Goal: Task Accomplishment & Management: Use online tool/utility

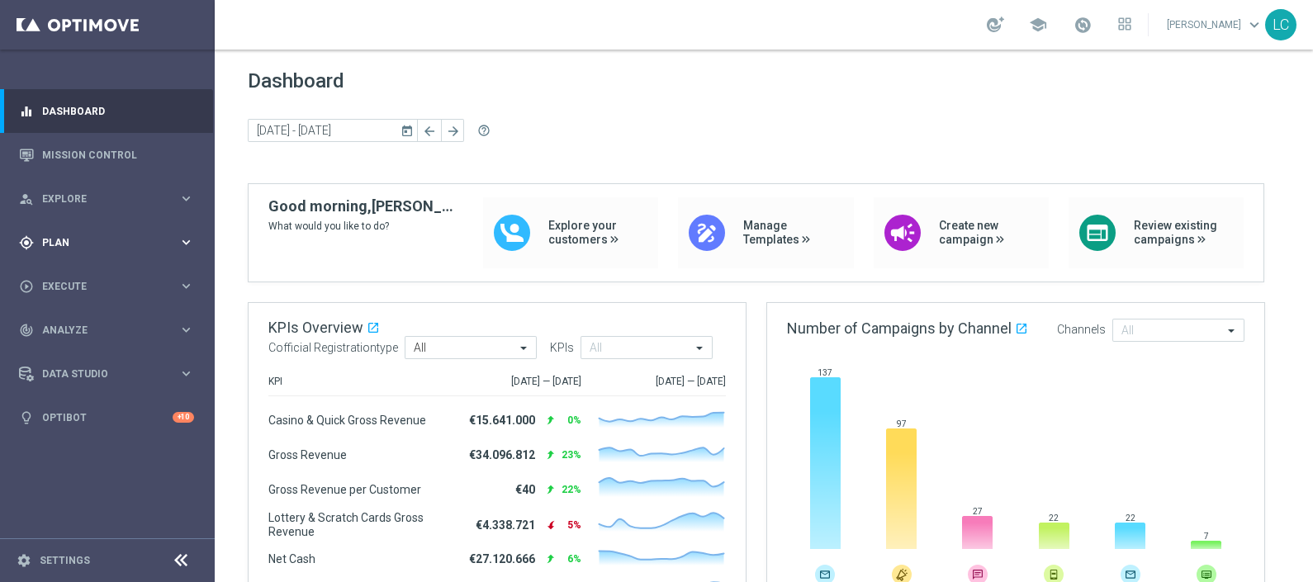
click at [48, 248] on div "gps_fixed Plan" at bounding box center [98, 242] width 159 height 15
click at [62, 325] on span "Templates" at bounding box center [103, 326] width 118 height 10
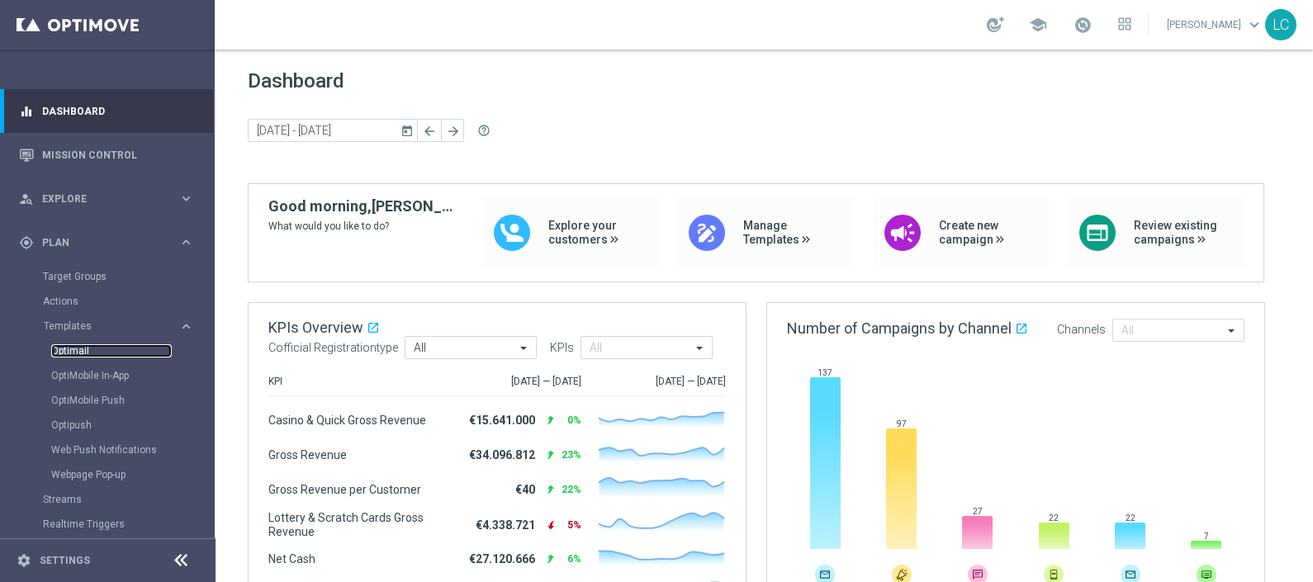
click at [64, 349] on link "Optimail" at bounding box center [111, 350] width 121 height 13
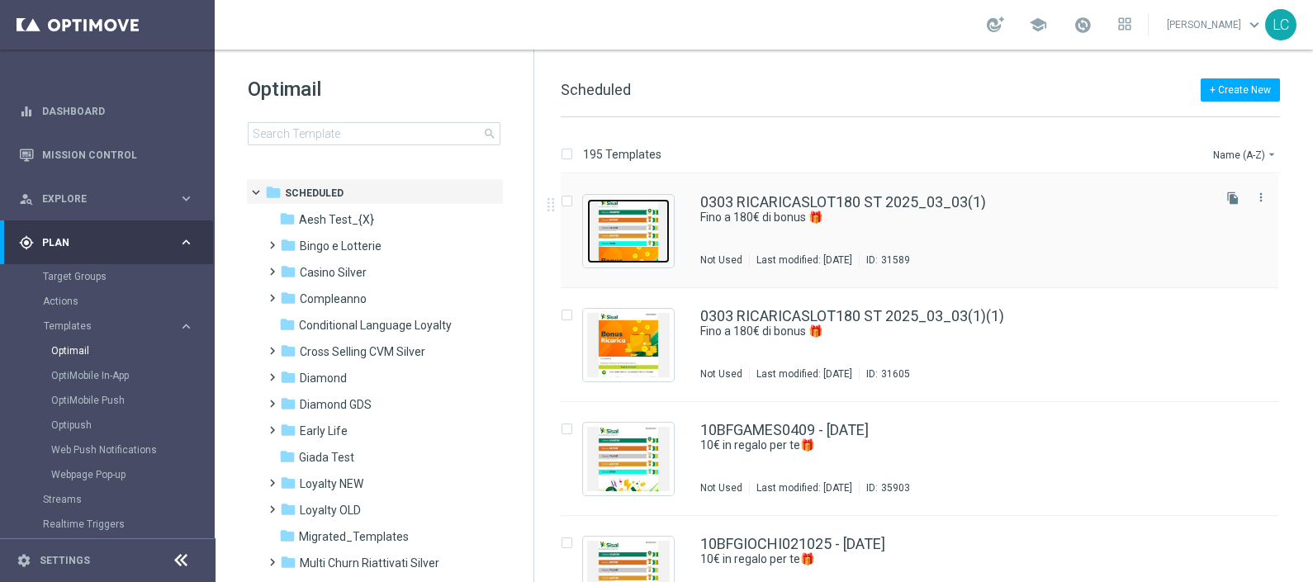
click at [640, 240] on img "Press SPACE to select this row." at bounding box center [628, 231] width 83 height 64
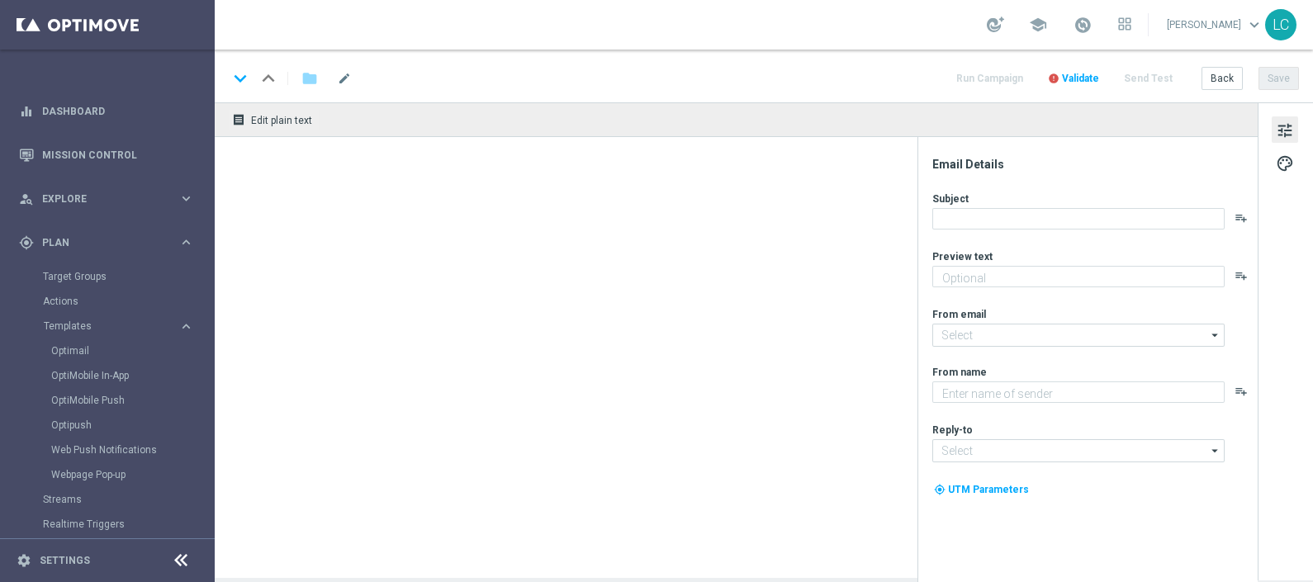
type textarea "Scopri la promozione che ti abbiamo riservato"
type input "[EMAIL_ADDRESS][DOMAIN_NAME]"
type textarea "Sisal"
type input "[EMAIL_ADDRESS][DOMAIN_NAME]"
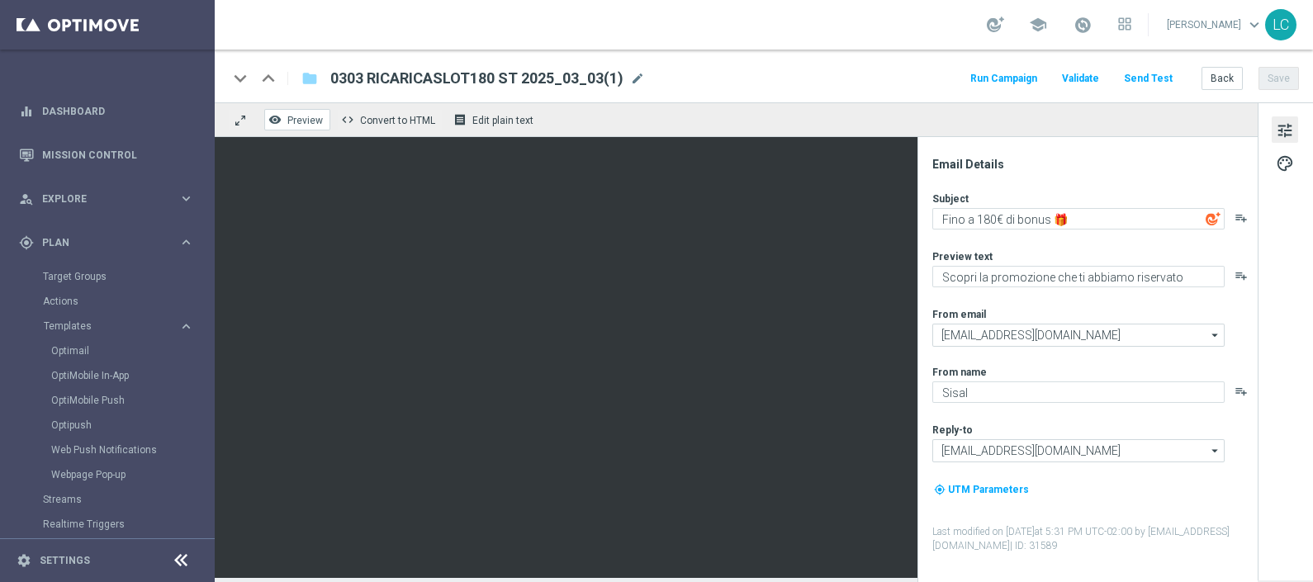
click at [299, 111] on button "remove_red_eye Preview" at bounding box center [297, 119] width 66 height 21
